Goal: Information Seeking & Learning: Learn about a topic

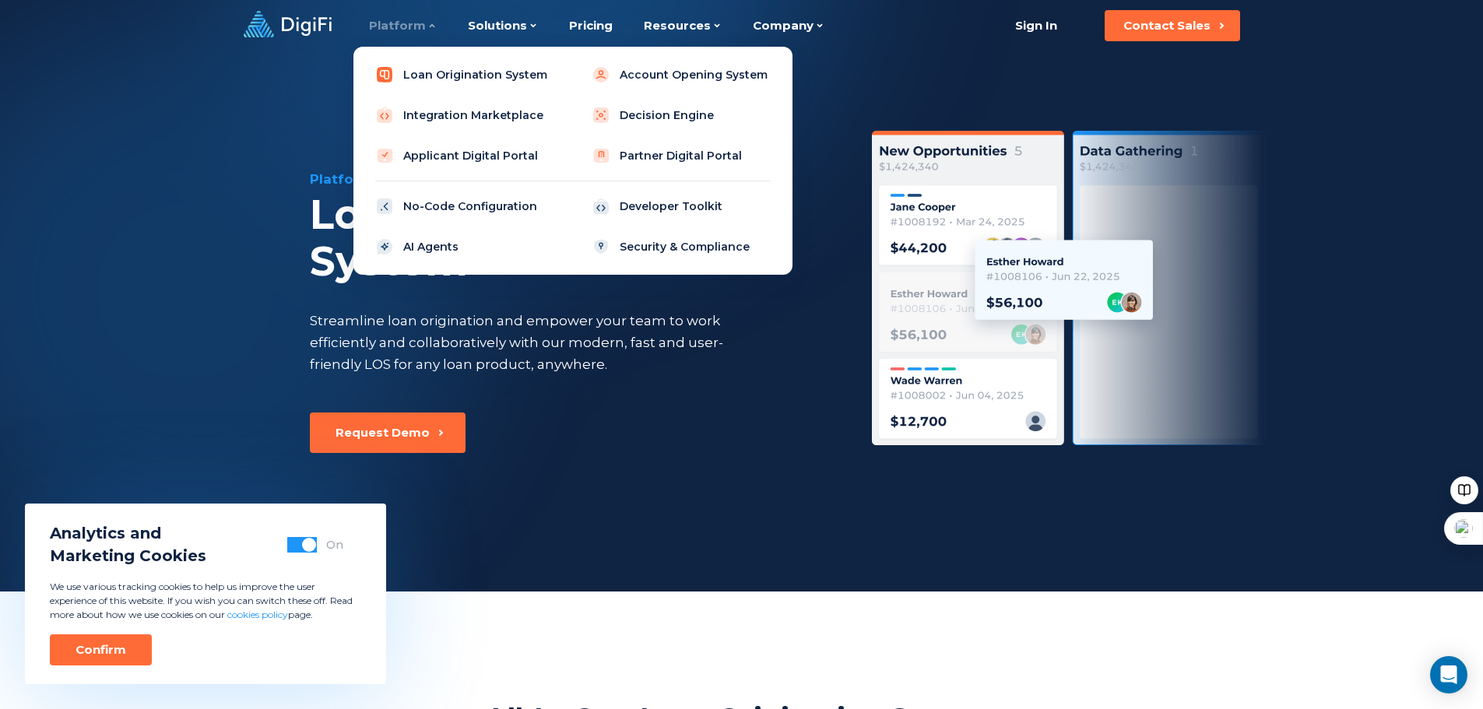
click at [449, 76] on link "Loan Origination System" at bounding box center [465, 74] width 198 height 31
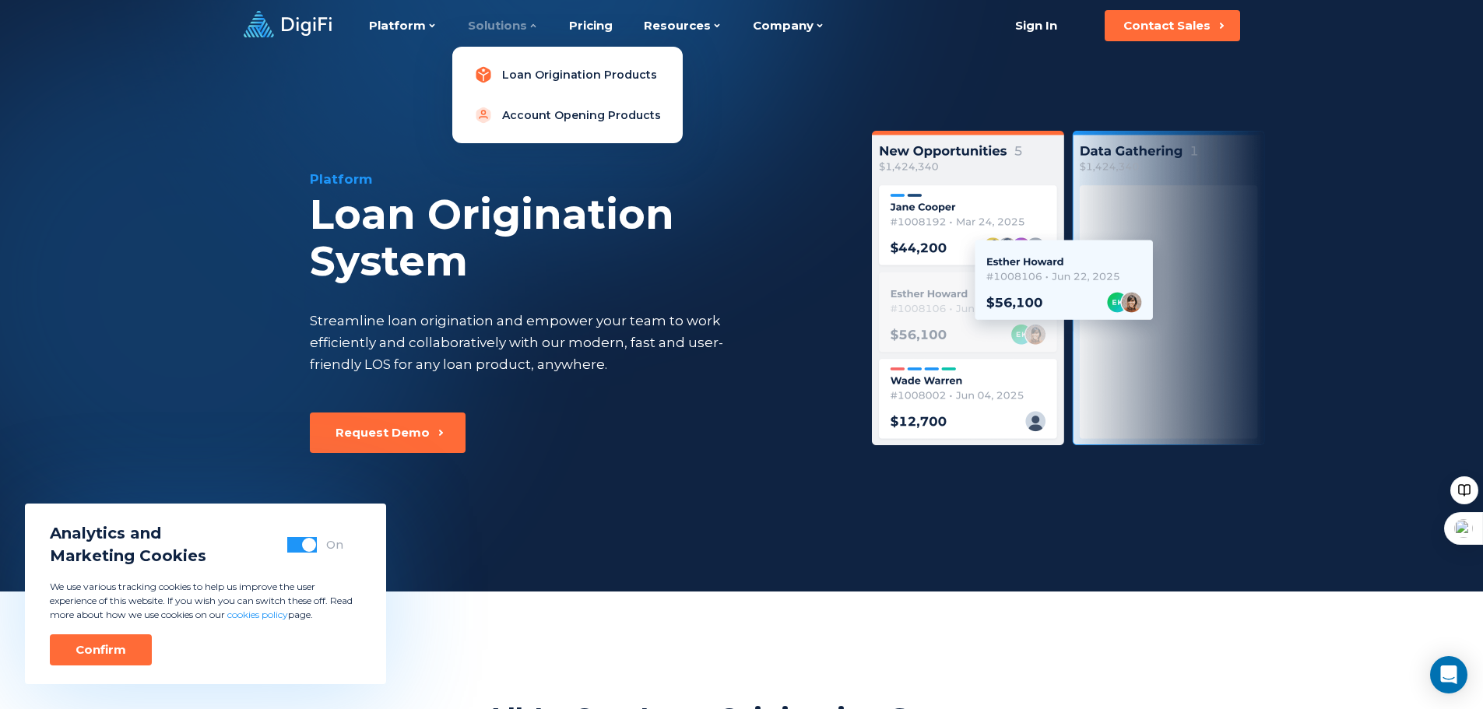
click at [523, 72] on link "Loan Origination Products" at bounding box center [568, 74] width 206 height 31
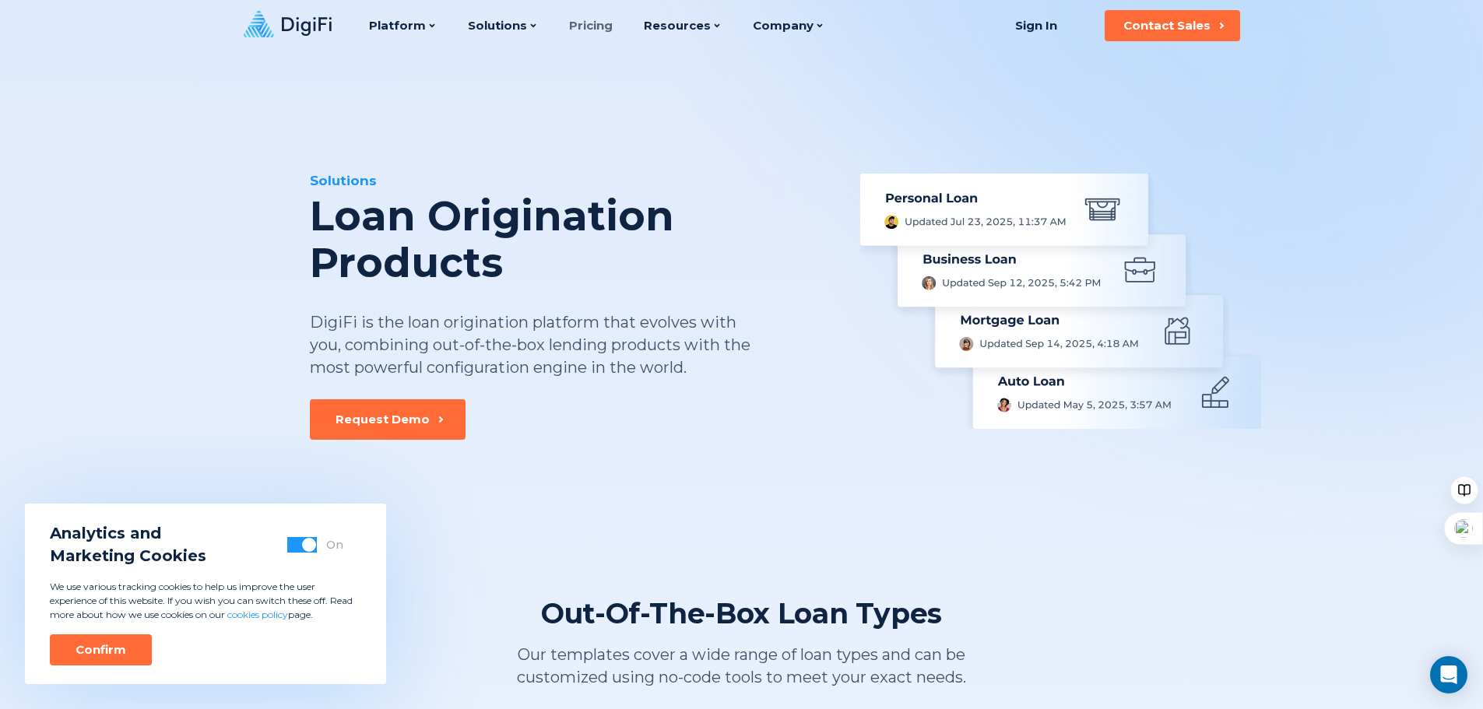
click at [582, 31] on link "Pricing" at bounding box center [591, 25] width 44 height 51
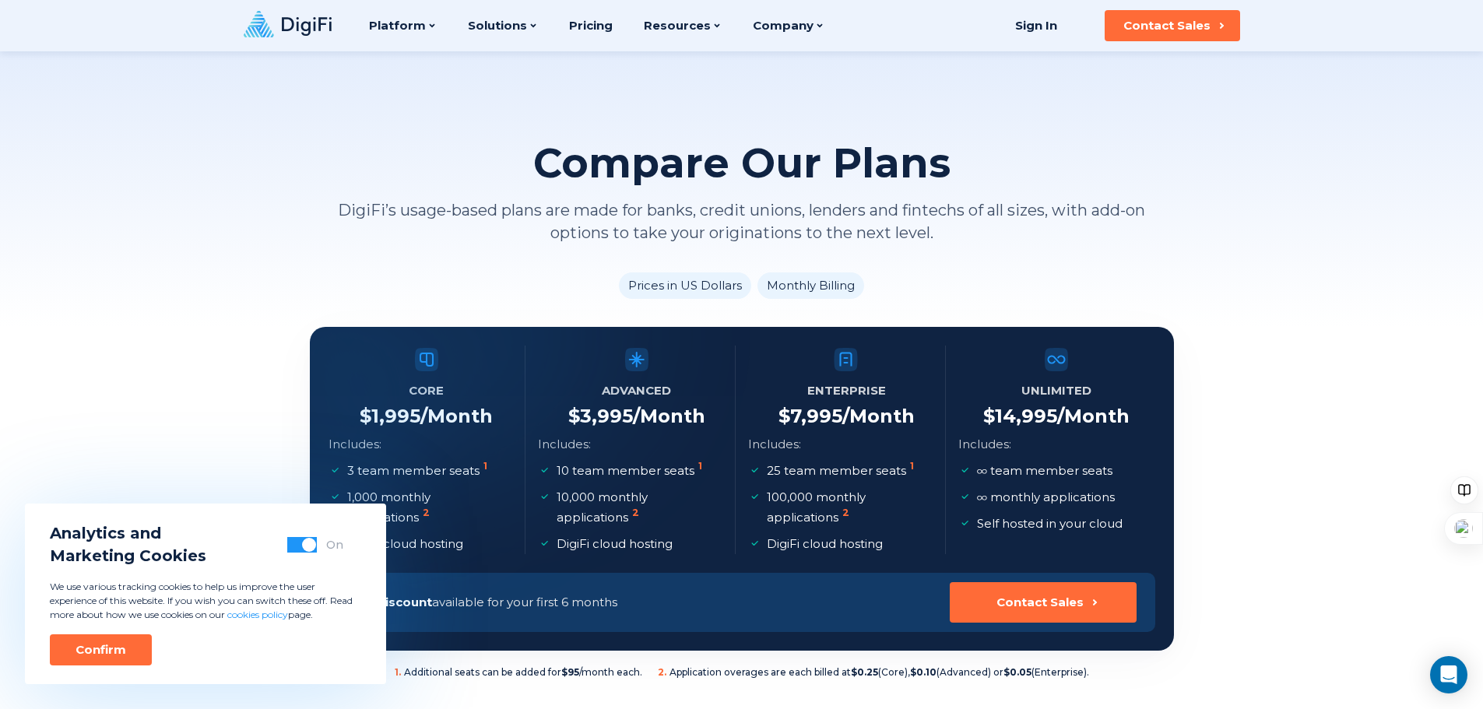
scroll to position [78, 0]
